Goal: Find contact information: Find contact information

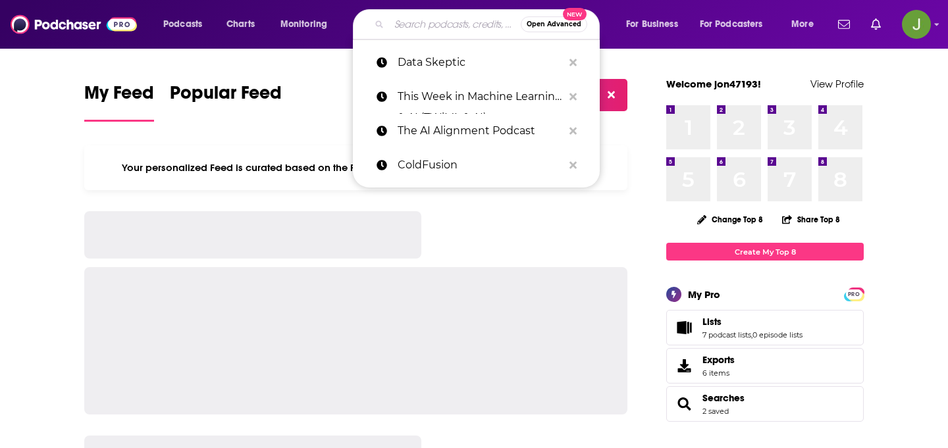
type input "e"
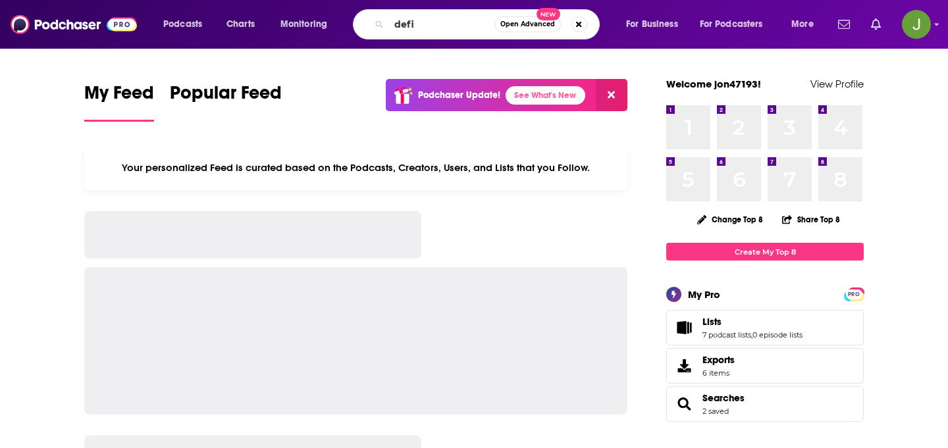
type input "defi"
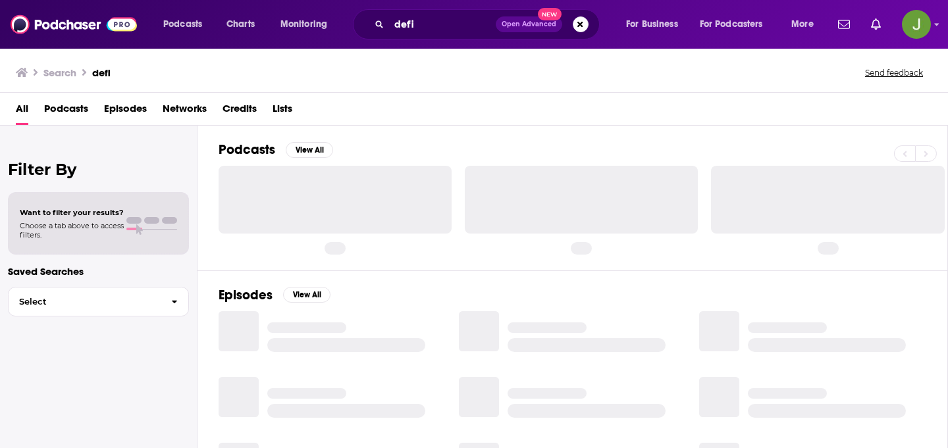
click at [70, 105] on span "Podcasts" at bounding box center [66, 111] width 44 height 27
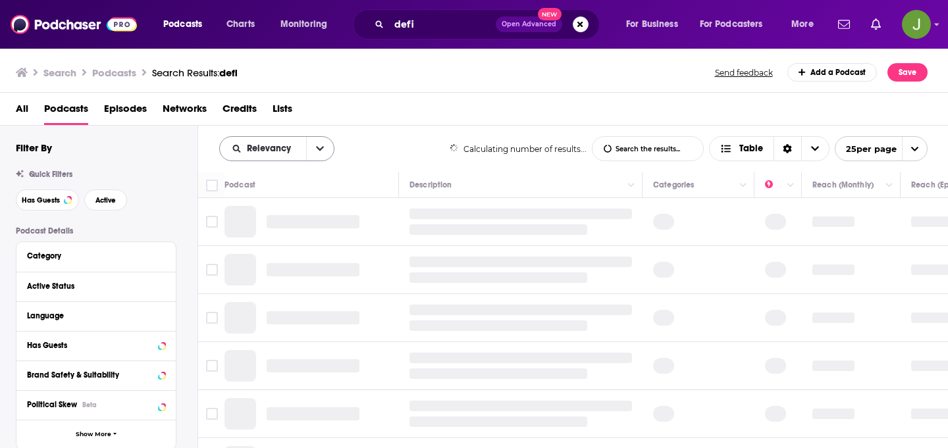
click at [303, 142] on div "Relevancy" at bounding box center [276, 148] width 115 height 25
click at [325, 146] on button "open menu" at bounding box center [320, 149] width 28 height 24
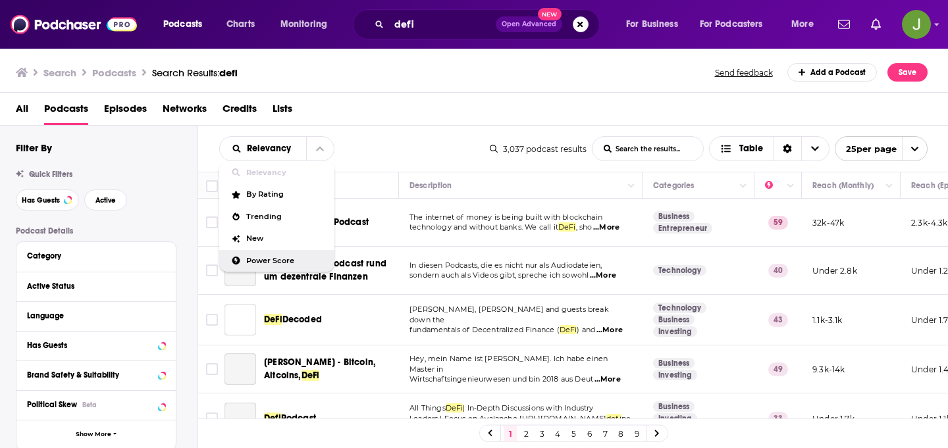
click at [267, 260] on span "Power Score" at bounding box center [285, 260] width 78 height 7
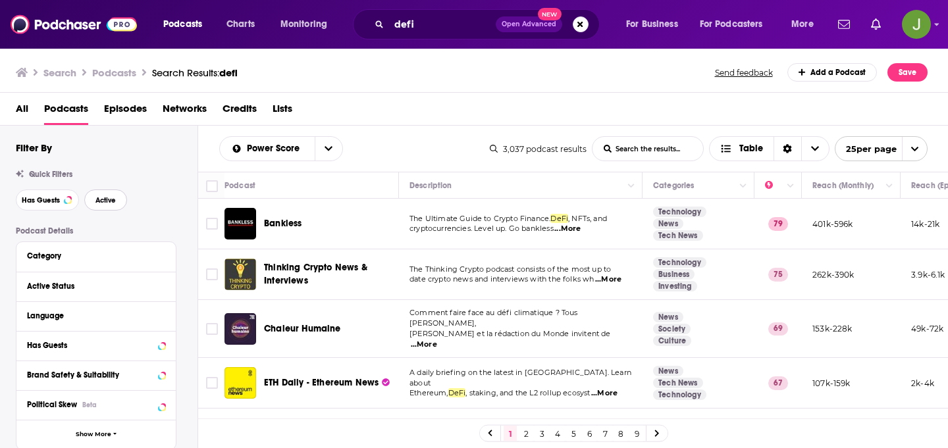
click at [106, 203] on span "Active" at bounding box center [105, 200] width 20 height 7
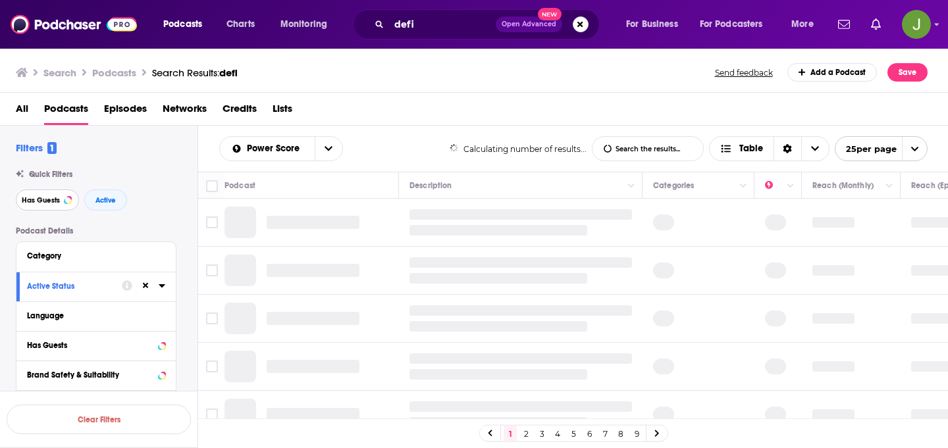
click at [64, 203] on button "Has Guests" at bounding box center [47, 200] width 63 height 21
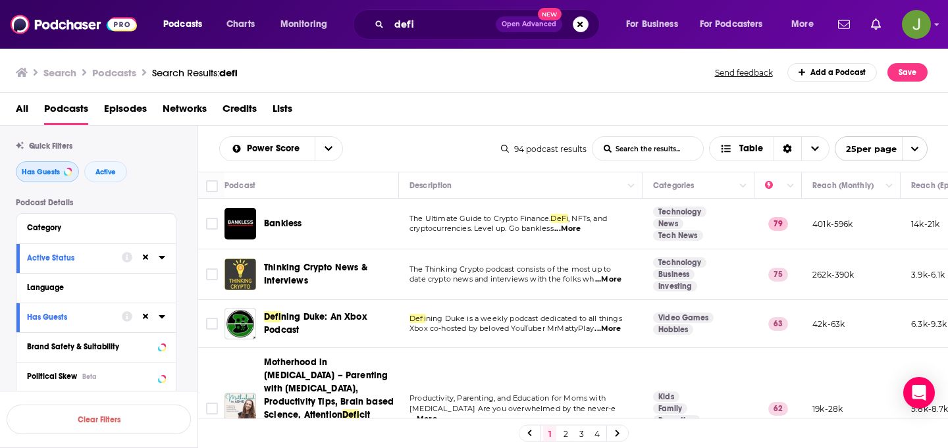
scroll to position [30, 0]
drag, startPoint x: 292, startPoint y: 264, endPoint x: 378, endPoint y: 144, distance: 148.0
click at [460, 118] on div "All Podcasts Episodes Networks Credits Lists" at bounding box center [477, 111] width 922 height 27
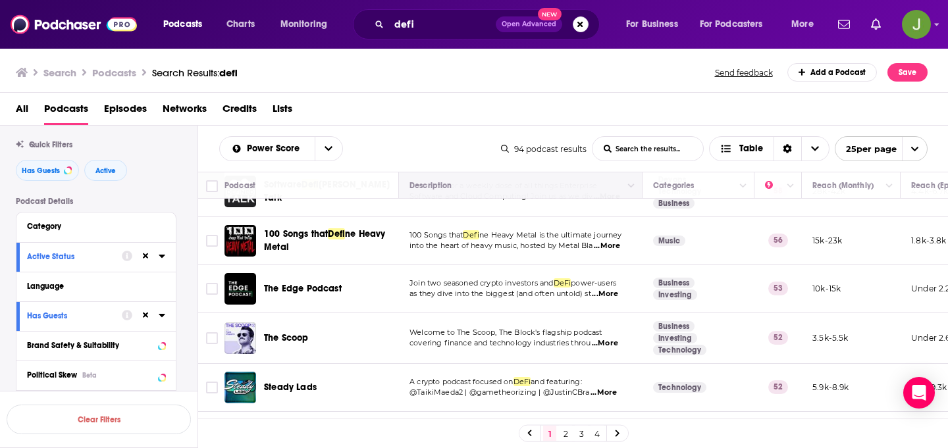
scroll to position [484, 0]
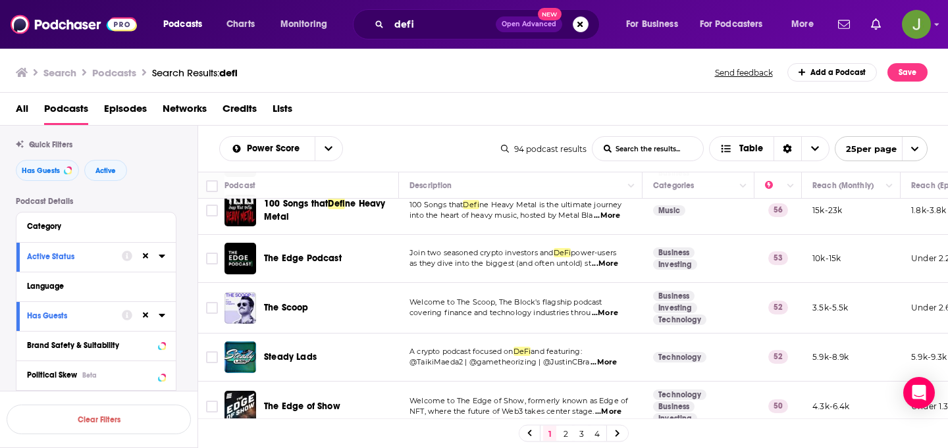
click at [606, 111] on div "All Podcasts Episodes Networks Credits Lists" at bounding box center [477, 111] width 922 height 27
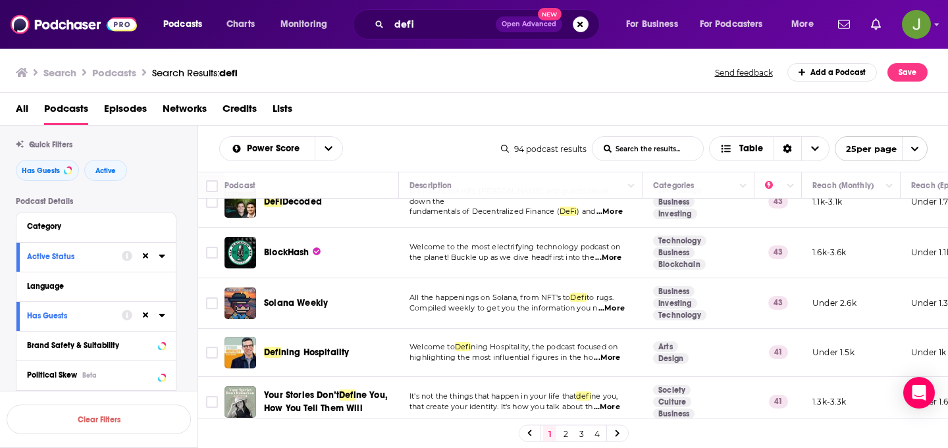
scroll to position [1101, 0]
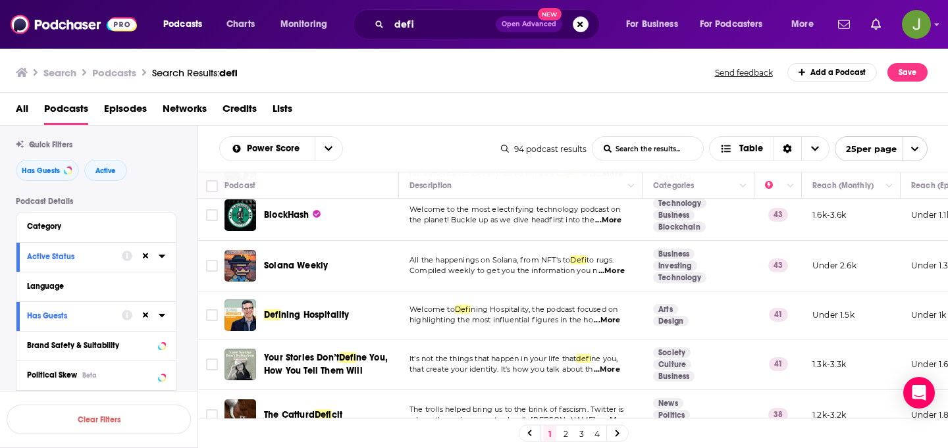
click at [569, 436] on link "2" at bounding box center [565, 434] width 13 height 16
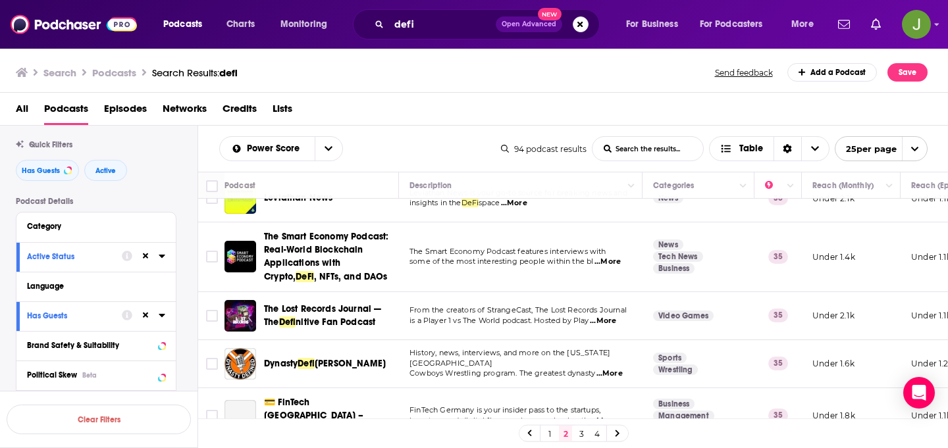
scroll to position [242, 0]
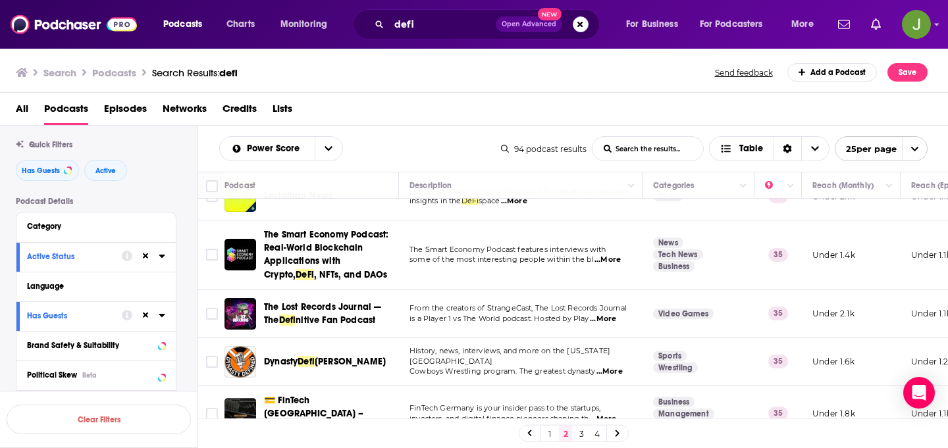
click at [512, 95] on div "All Podcasts Episodes Networks Credits Lists" at bounding box center [474, 109] width 949 height 33
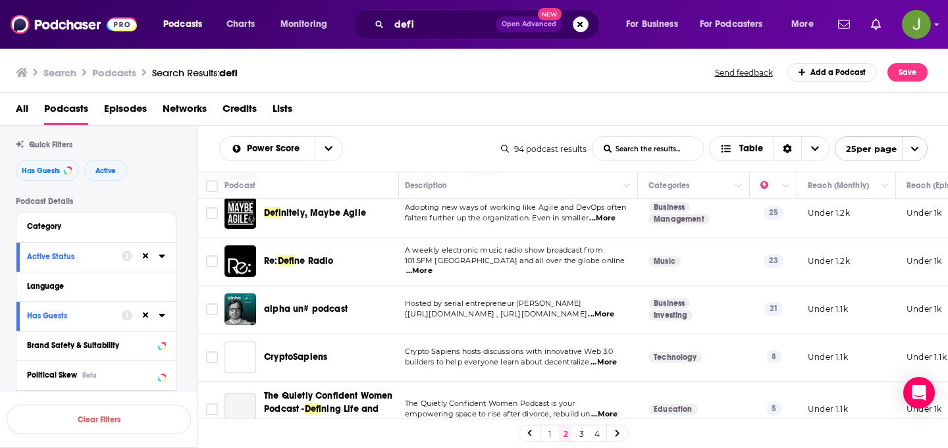
scroll to position [1049, 5]
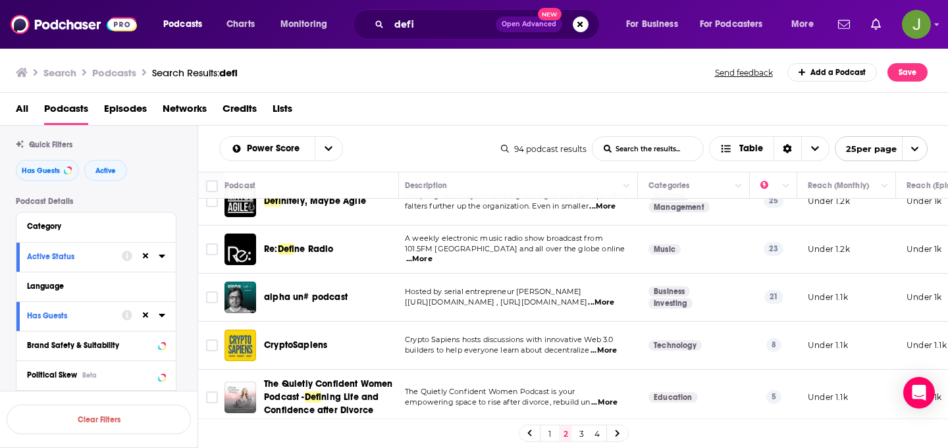
click at [584, 429] on link "3" at bounding box center [581, 434] width 13 height 16
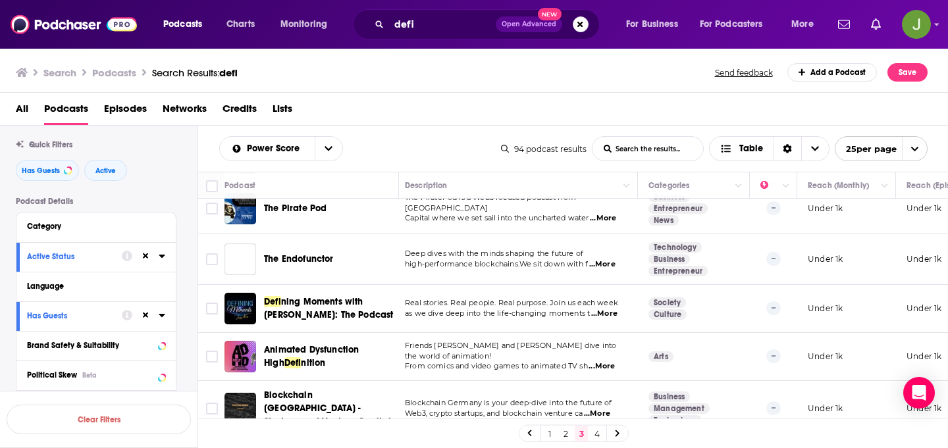
scroll to position [1027, 5]
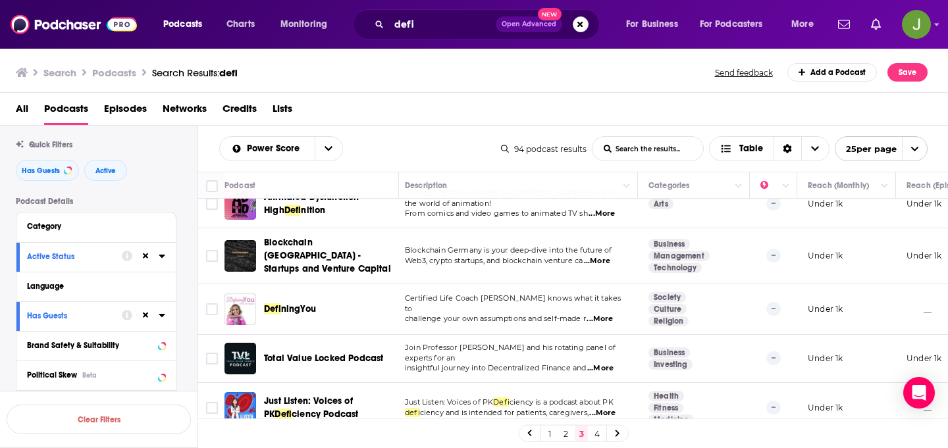
click at [598, 436] on link "4" at bounding box center [596, 434] width 13 height 16
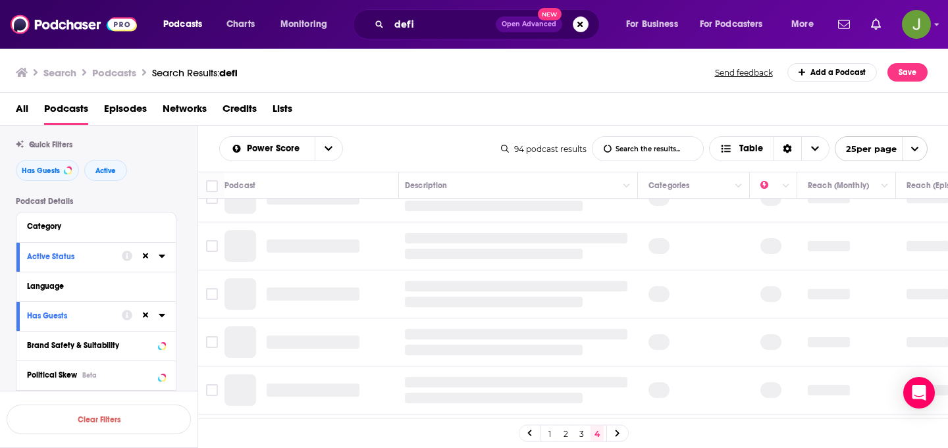
scroll to position [0, 5]
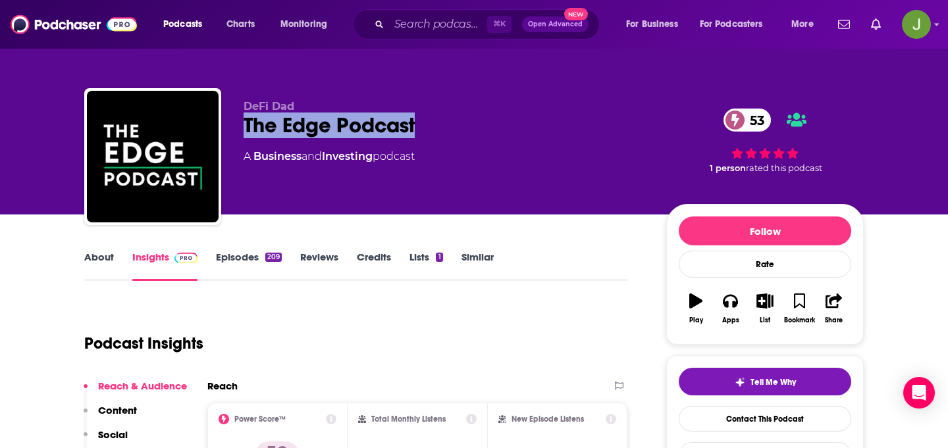
drag, startPoint x: 438, startPoint y: 140, endPoint x: 245, endPoint y: 134, distance: 193.6
click at [245, 134] on div "DeFi Dad The Edge Podcast 53 A Business and Investing podcast" at bounding box center [445, 152] width 402 height 105
copy h2 "The Edge Podcast"
click at [681, 415] on link "Contact This Podcast" at bounding box center [765, 419] width 172 height 26
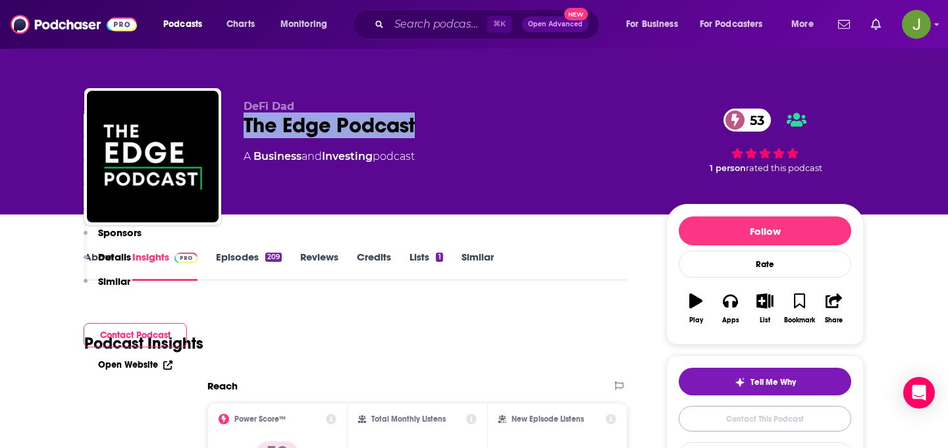
scroll to position [1268, 0]
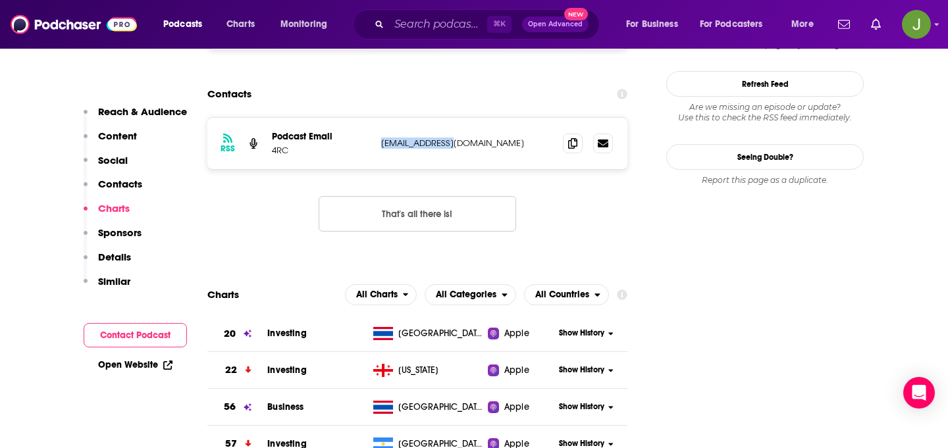
drag, startPoint x: 481, startPoint y: 68, endPoint x: 378, endPoint y: 65, distance: 102.7
click at [378, 118] on div "RSS Podcast Email 4RC dad@defidad.com dad@defidad.com" at bounding box center [417, 143] width 420 height 51
copy p "dad@defidad.com"
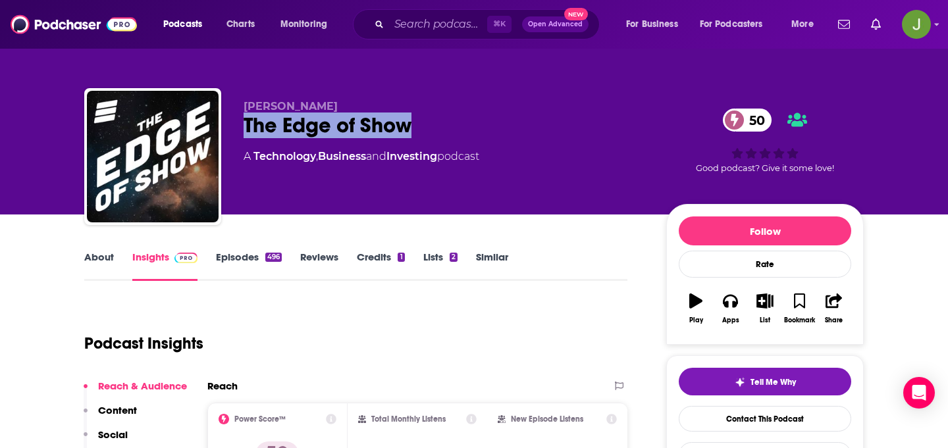
drag, startPoint x: 242, startPoint y: 120, endPoint x: 491, endPoint y: 140, distance: 250.2
click at [491, 140] on div "Eathan Janney The Edge of Show 50 A Technology , Business and Investing podcast…" at bounding box center [473, 159] width 779 height 142
copy h2 "The Edge of Show"
click at [703, 409] on link "Contact This Podcast" at bounding box center [765, 419] width 172 height 26
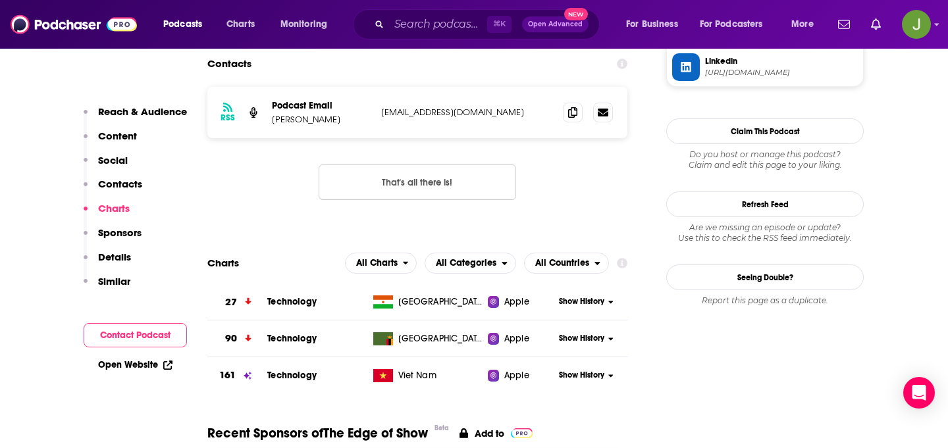
scroll to position [1289, 0]
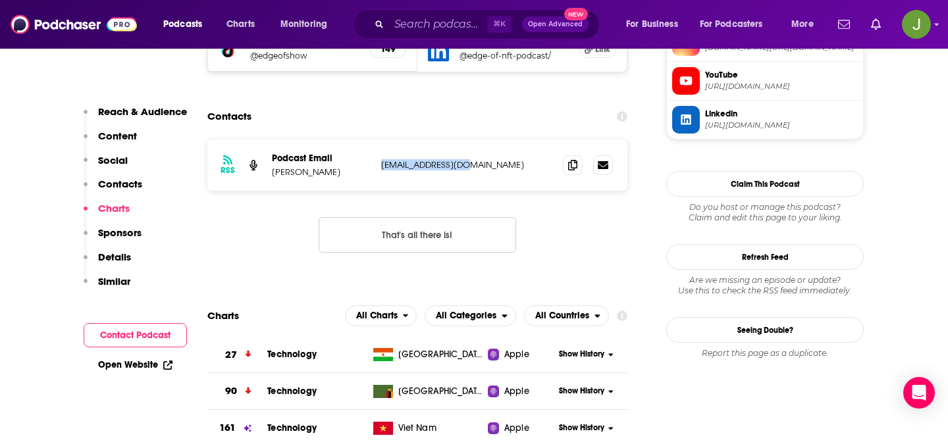
drag, startPoint x: 378, startPoint y: 115, endPoint x: 511, endPoint y: 115, distance: 133.0
click at [511, 140] on div "RSS Podcast Email Eathan Janney contact@edgeof.xyz contact@edgeof.xyz" at bounding box center [417, 165] width 420 height 51
copy p "contact@edgeof.xyz"
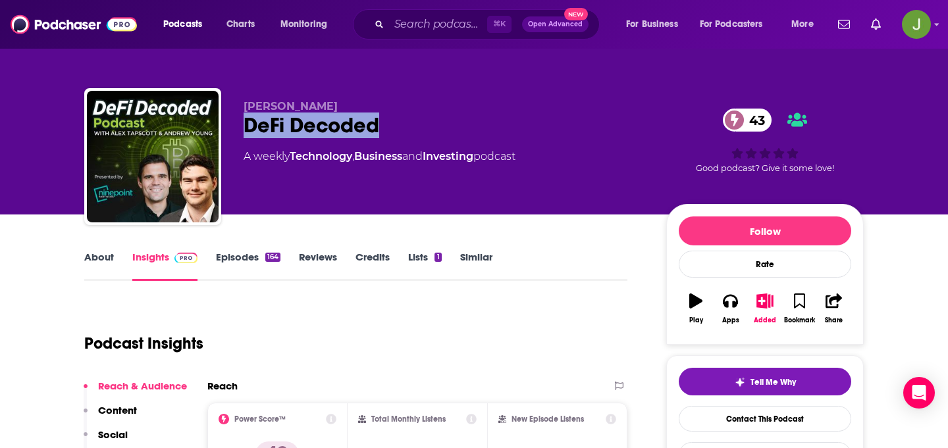
drag, startPoint x: 428, startPoint y: 128, endPoint x: 249, endPoint y: 128, distance: 178.4
click at [249, 128] on div "DeFi Decoded 43" at bounding box center [445, 126] width 402 height 26
copy h2 "DeFi Decoded"
click at [711, 426] on link "Contact This Podcast" at bounding box center [765, 419] width 172 height 26
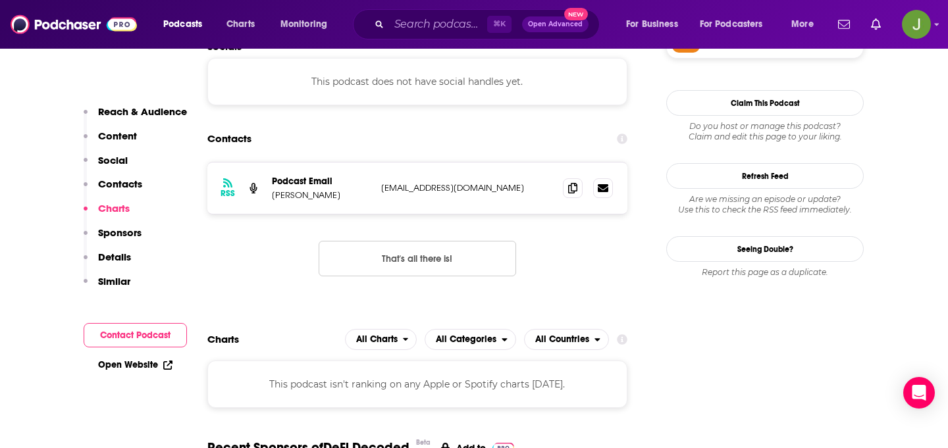
scroll to position [1070, 0]
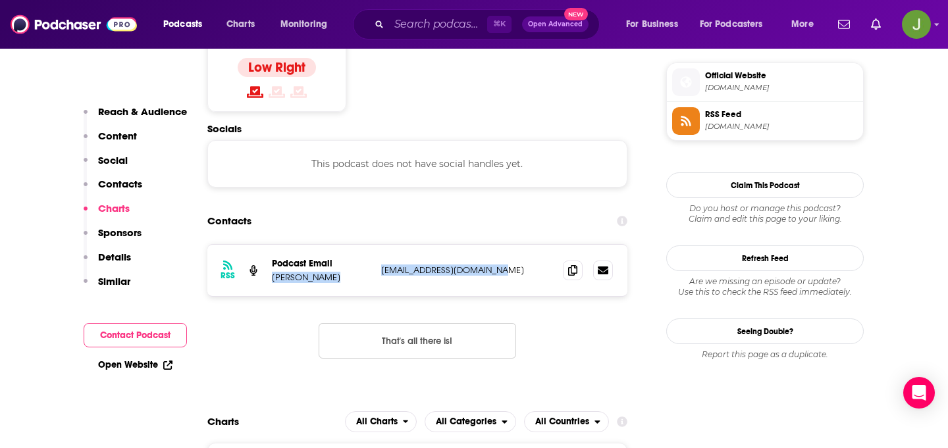
drag, startPoint x: 369, startPoint y: 215, endPoint x: 517, endPoint y: 215, distance: 148.1
click at [0, 0] on div "Podcast Email [PERSON_NAME] [PERSON_NAME][EMAIL_ADDRESS][DOMAIN_NAME] [EMAIL_AD…" at bounding box center [0, 0] width 0 height 0
click at [517, 265] on p "[EMAIL_ADDRESS][DOMAIN_NAME]" at bounding box center [466, 270] width 171 height 11
click at [568, 265] on icon at bounding box center [572, 270] width 9 height 11
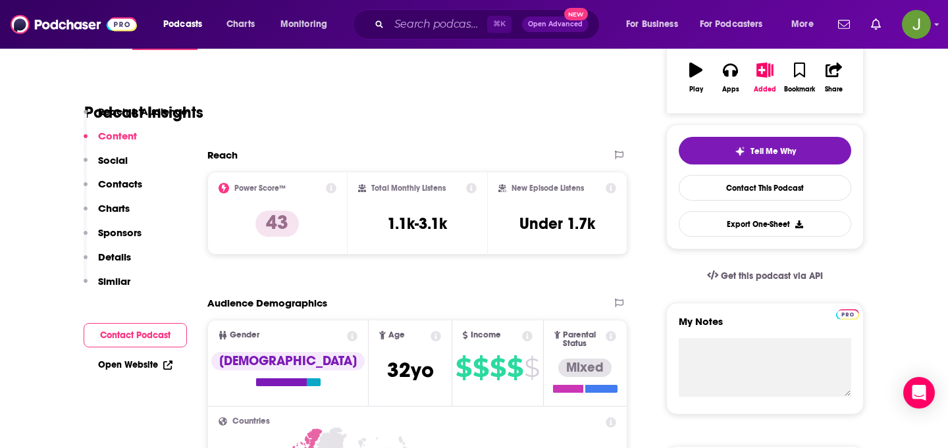
scroll to position [0, 0]
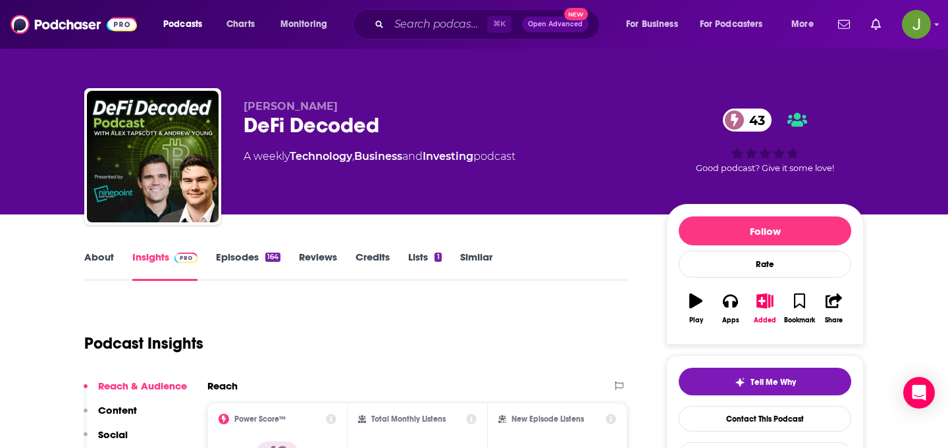
drag, startPoint x: 241, startPoint y: 107, endPoint x: 400, endPoint y: 106, distance: 159.3
click at [400, 107] on div "Timothy Somerville DeFi Decoded 43 A weekly Technology , Business and Investing…" at bounding box center [473, 159] width 779 height 142
copy span "Timothy Somerville"
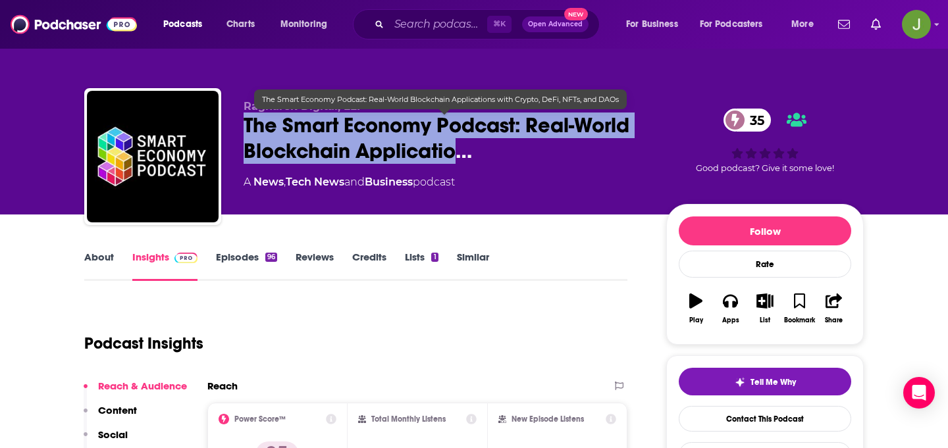
drag, startPoint x: 247, startPoint y: 134, endPoint x: 452, endPoint y: 154, distance: 205.0
click at [452, 154] on span "The Smart Economy Podcast: Real-World Blockchain Applicatio…" at bounding box center [445, 138] width 402 height 51
copy h2 "The Smart Economy Podcast: Real-World Blockchain Applicati"
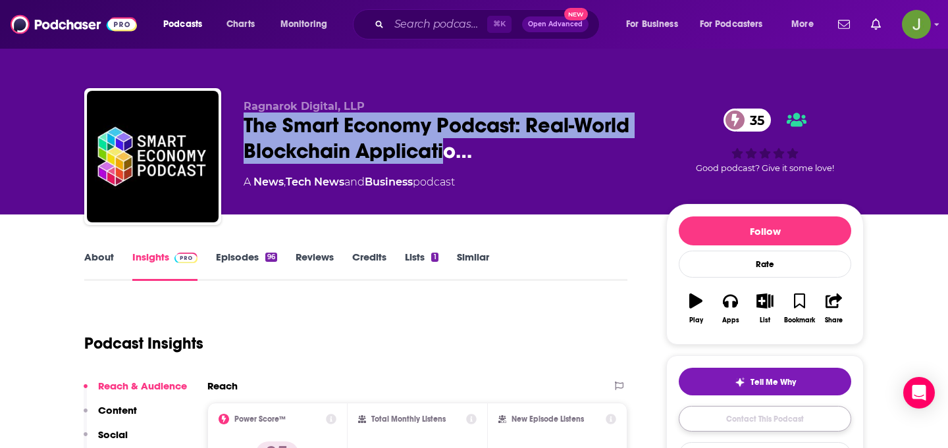
click at [698, 424] on link "Contact This Podcast" at bounding box center [765, 419] width 172 height 26
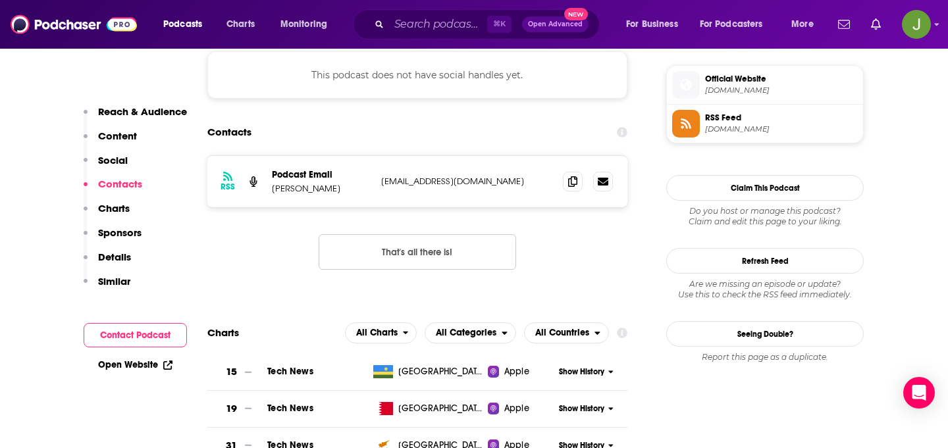
scroll to position [885, 0]
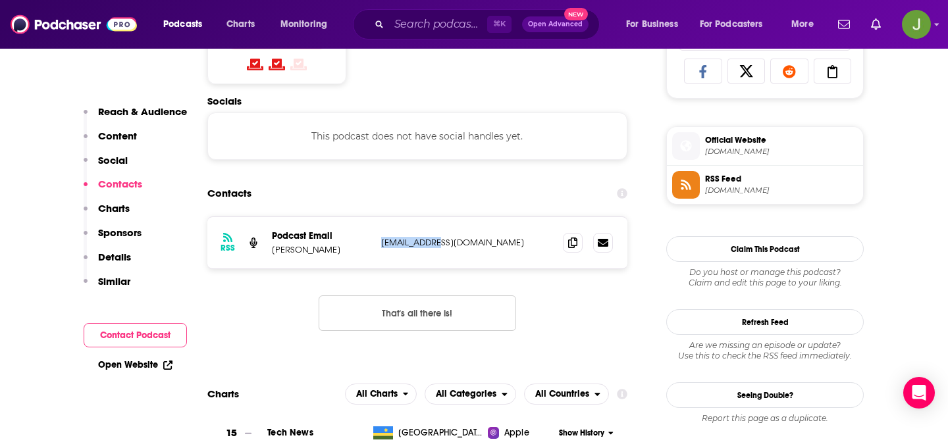
drag, startPoint x: 461, startPoint y: 242, endPoint x: 377, endPoint y: 244, distance: 83.6
click at [377, 244] on div "RSS Podcast Email [PERSON_NAME] [EMAIL_ADDRESS][DOMAIN_NAME] [EMAIL_ADDRESS][DO…" at bounding box center [417, 242] width 420 height 51
copy p "[EMAIL_ADDRESS][DOMAIN_NAME]"
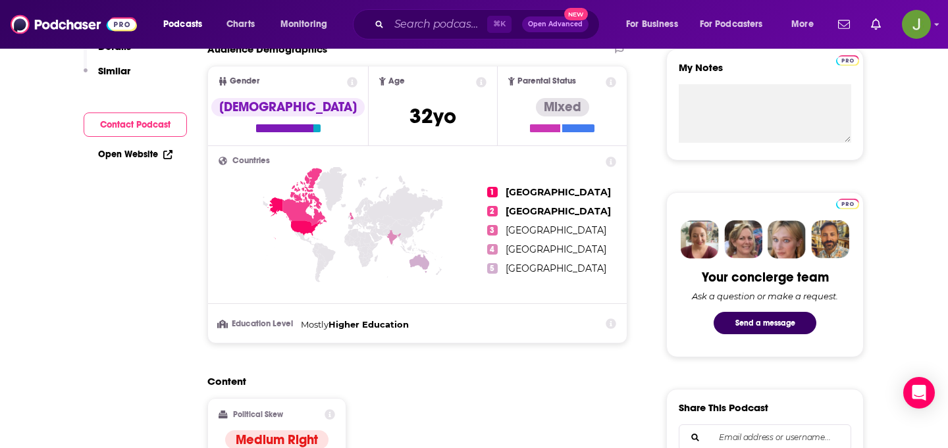
scroll to position [0, 0]
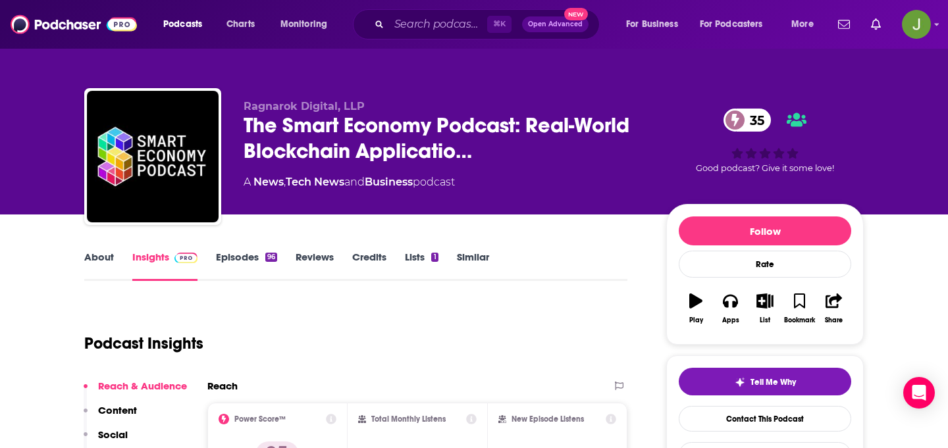
click at [111, 259] on link "About" at bounding box center [99, 266] width 30 height 30
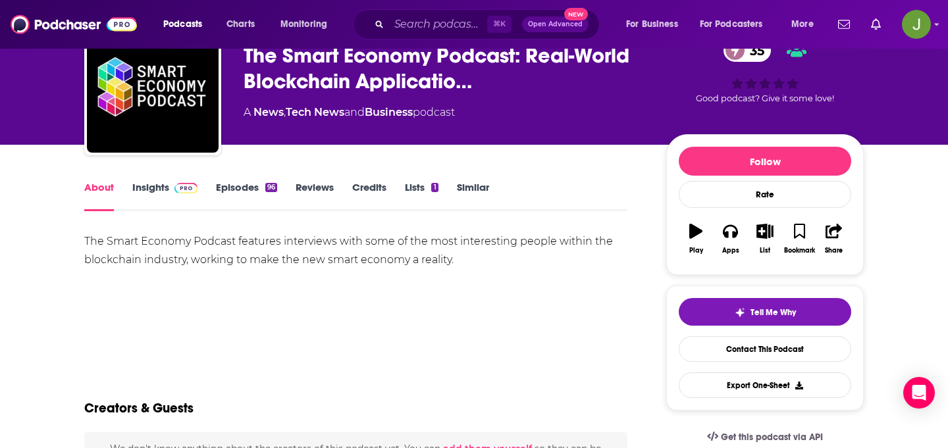
scroll to position [71, 0]
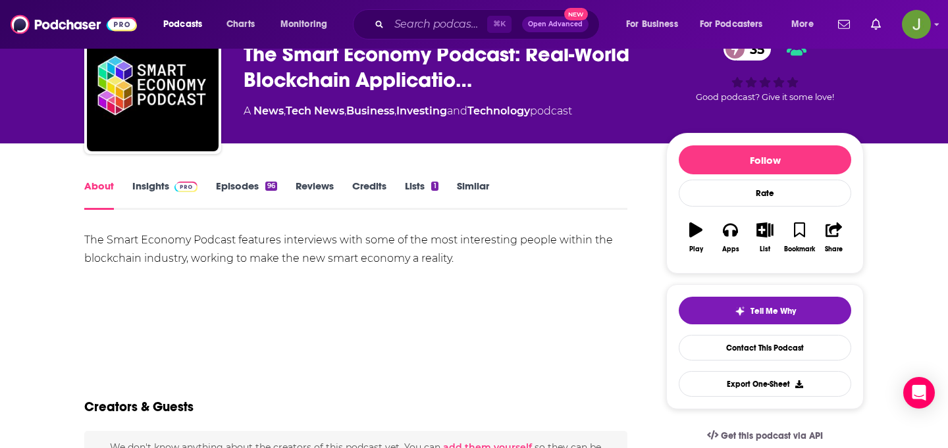
click at [228, 194] on link "Episodes 96" at bounding box center [246, 195] width 61 height 30
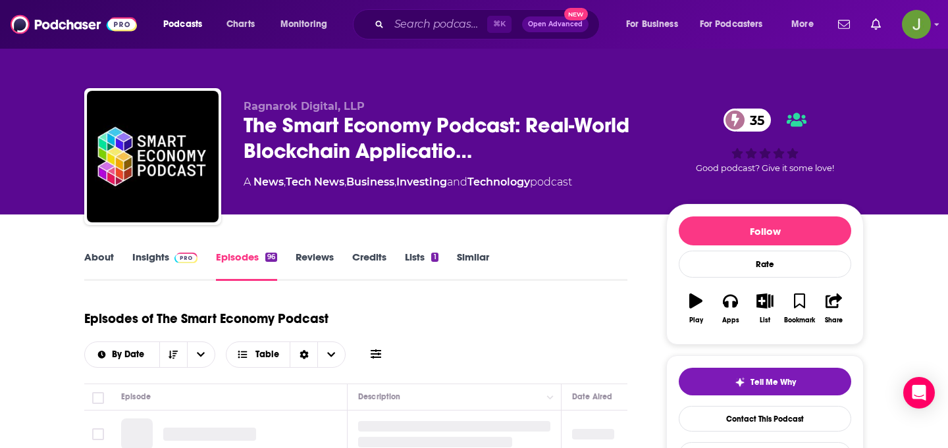
scroll to position [242, 0]
